Goal: Task Accomplishment & Management: Complete application form

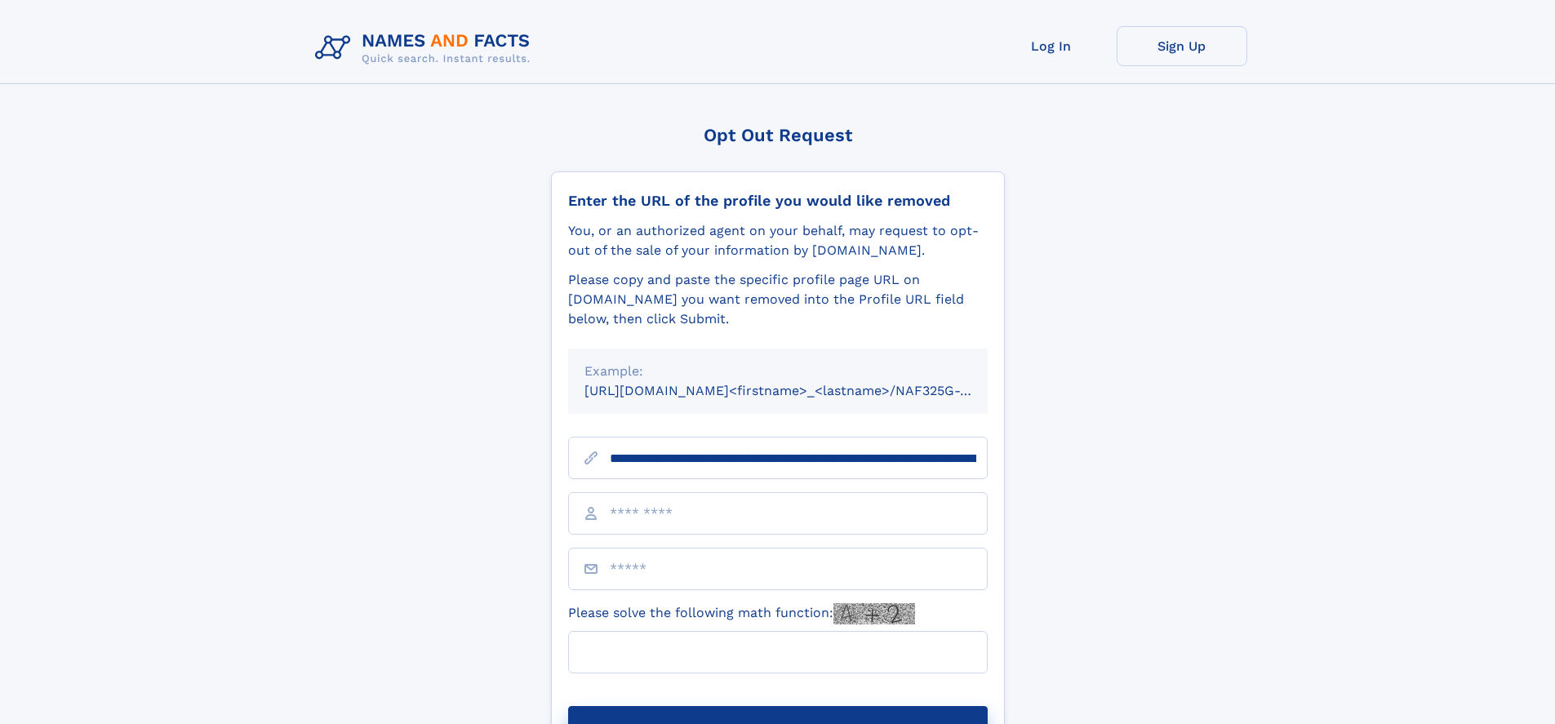
scroll to position [0, 198]
type input "**********"
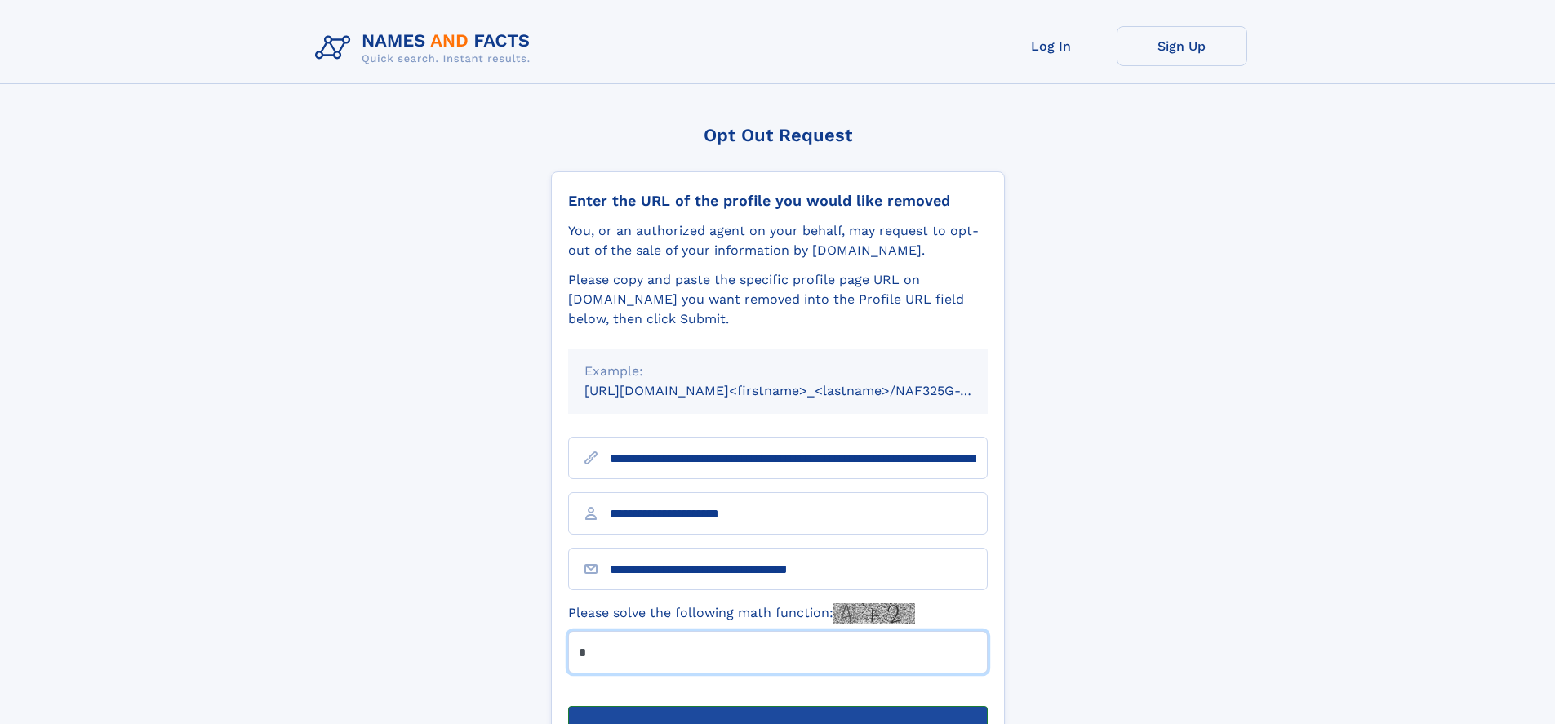
type input "*"
click at [777, 706] on button "Submit Opt Out Request" at bounding box center [778, 732] width 420 height 52
